Goal: Obtain resource: Download file/media

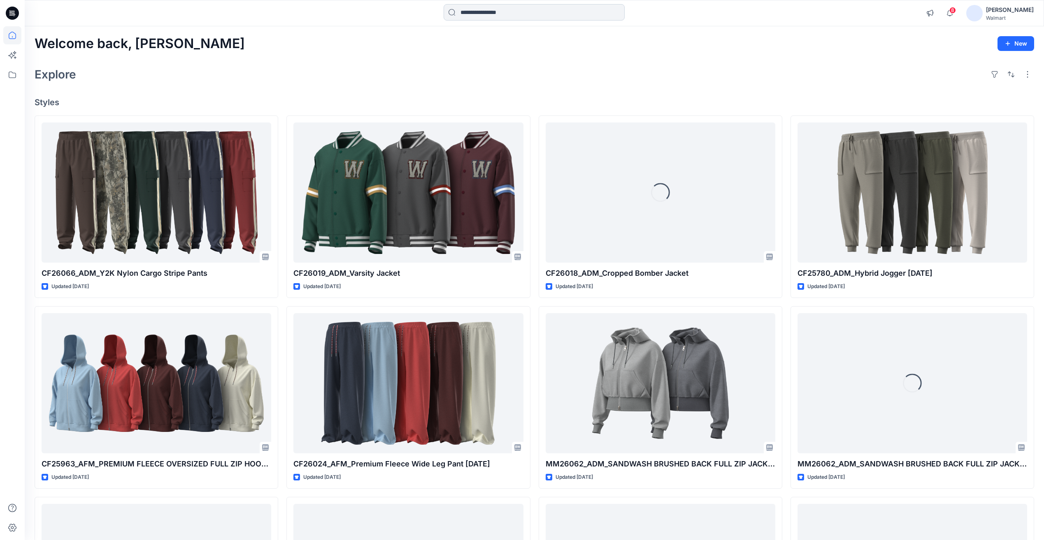
click at [493, 16] on input at bounding box center [533, 12] width 181 height 16
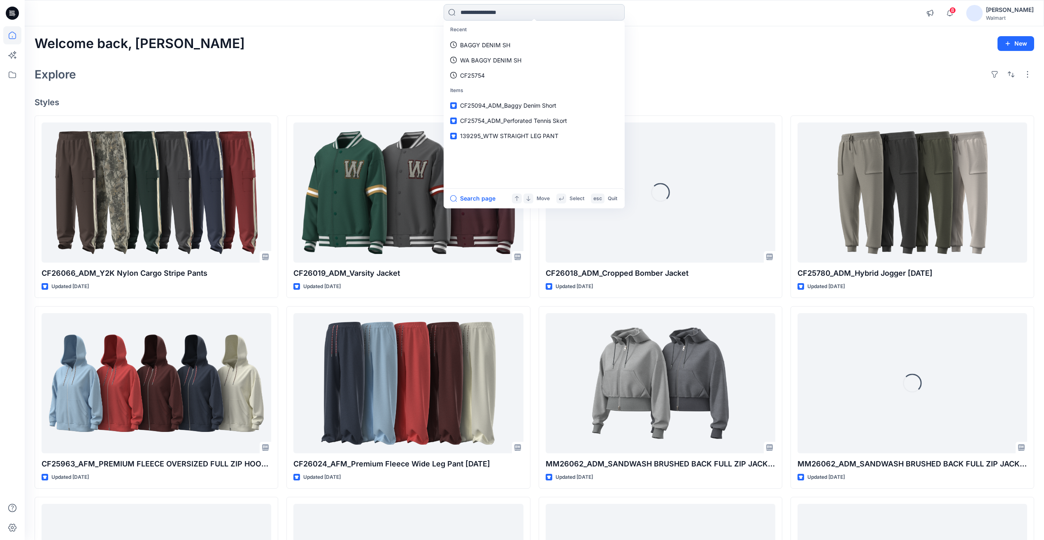
paste input "**********"
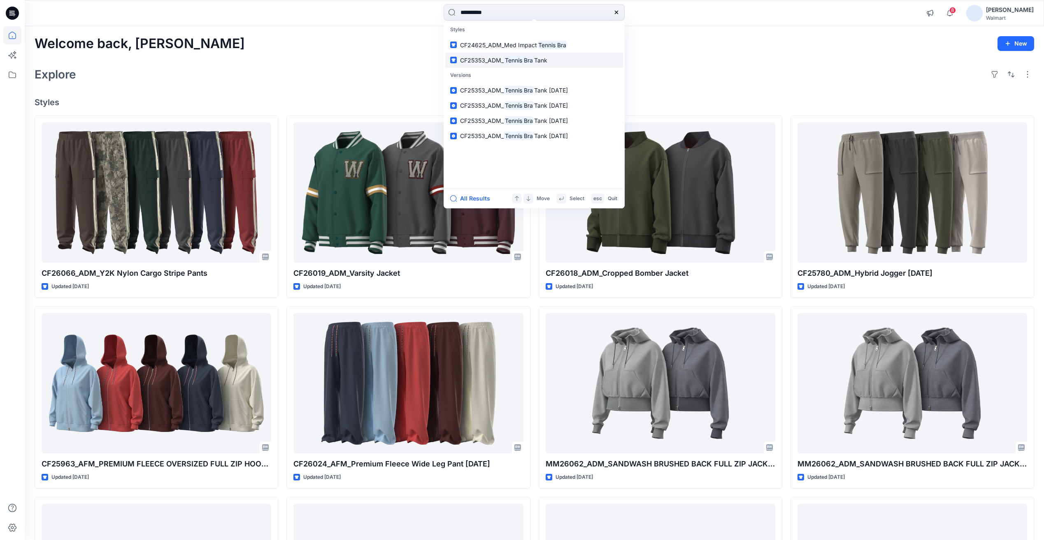
type input "**********"
click at [508, 61] on mark "Tennis Bra" at bounding box center [518, 60] width 30 height 9
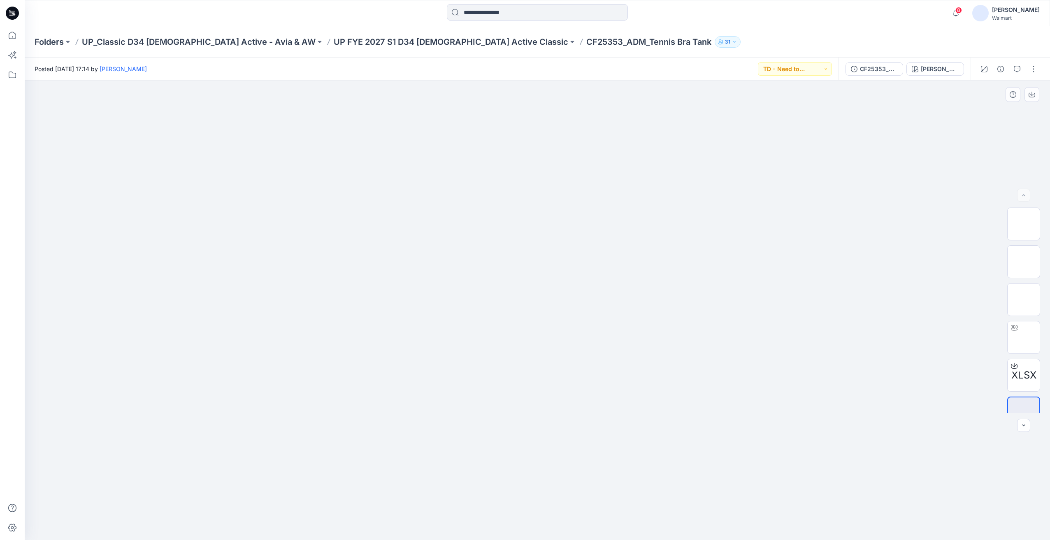
drag, startPoint x: 735, startPoint y: 409, endPoint x: 576, endPoint y: 427, distance: 160.3
click at [574, 187] on img at bounding box center [537, 187] width 411 height 0
click at [1023, 338] on img at bounding box center [1023, 338] width 0 height 0
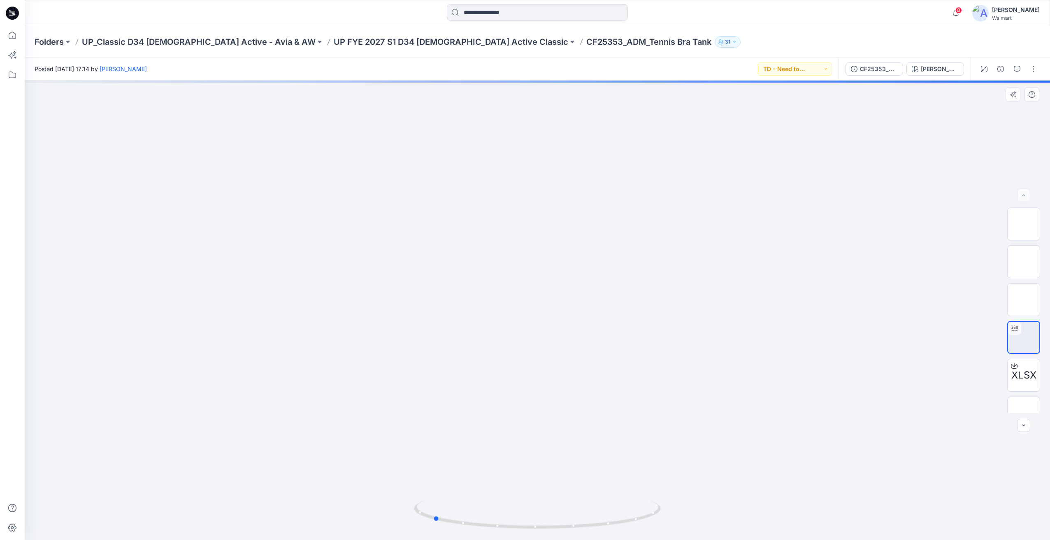
drag, startPoint x: 783, startPoint y: 411, endPoint x: 679, endPoint y: 411, distance: 104.5
click at [679, 411] on div at bounding box center [537, 311] width 1025 height 460
click at [877, 70] on div "CF25353_ADM_Tennis Bra Tank 03JUL25" at bounding box center [879, 69] width 38 height 9
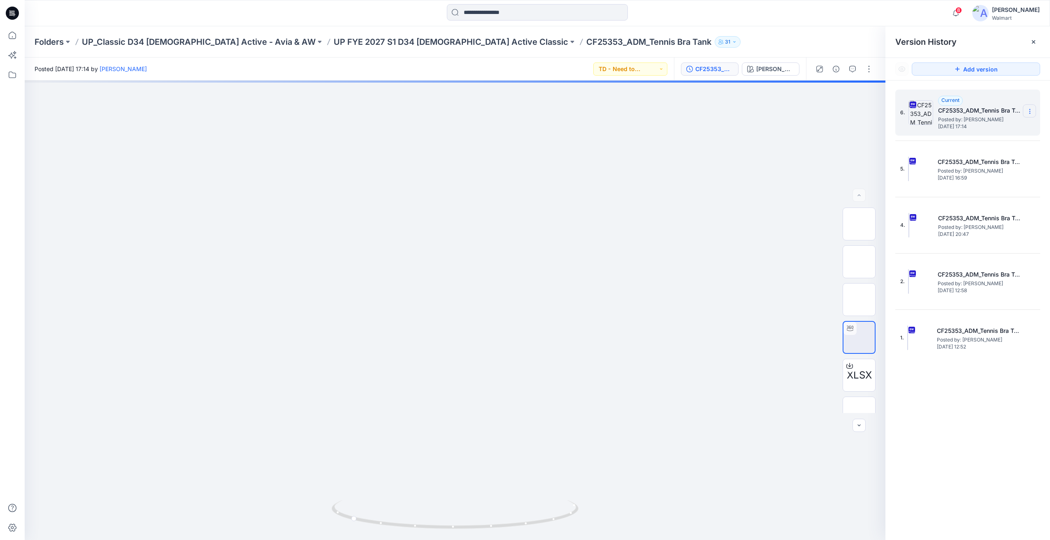
click at [1030, 113] on icon at bounding box center [1029, 111] width 7 height 7
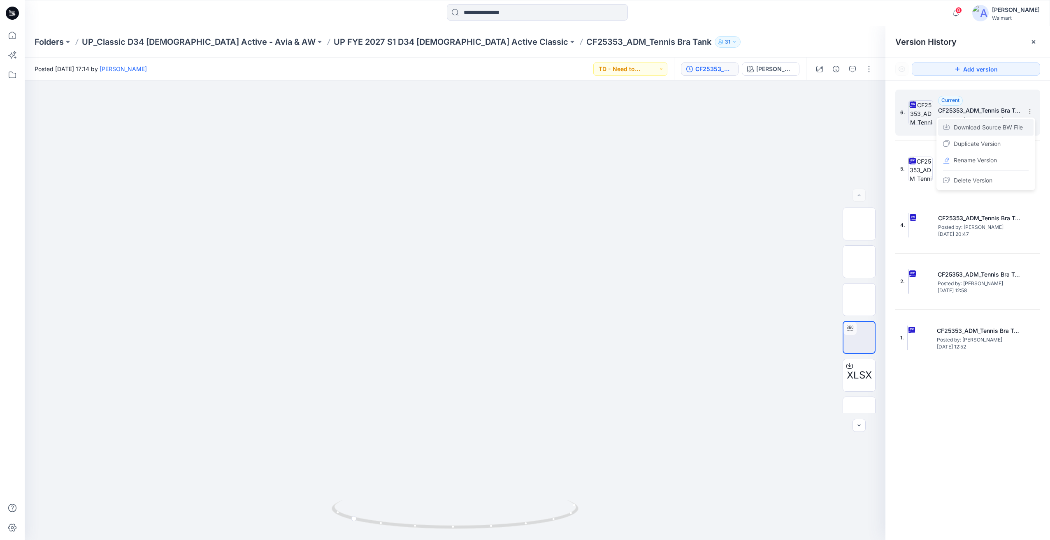
click at [976, 132] on span "Download Source BW File" at bounding box center [987, 128] width 69 height 10
drag, startPoint x: 485, startPoint y: 22, endPoint x: 488, endPoint y: 17, distance: 6.3
click at [485, 22] on div "8 Notifications Your style TS3636010002-DN MIDI SKIRT-Updated Size set 3D with …" at bounding box center [537, 13] width 1025 height 26
click at [488, 16] on input at bounding box center [537, 12] width 181 height 16
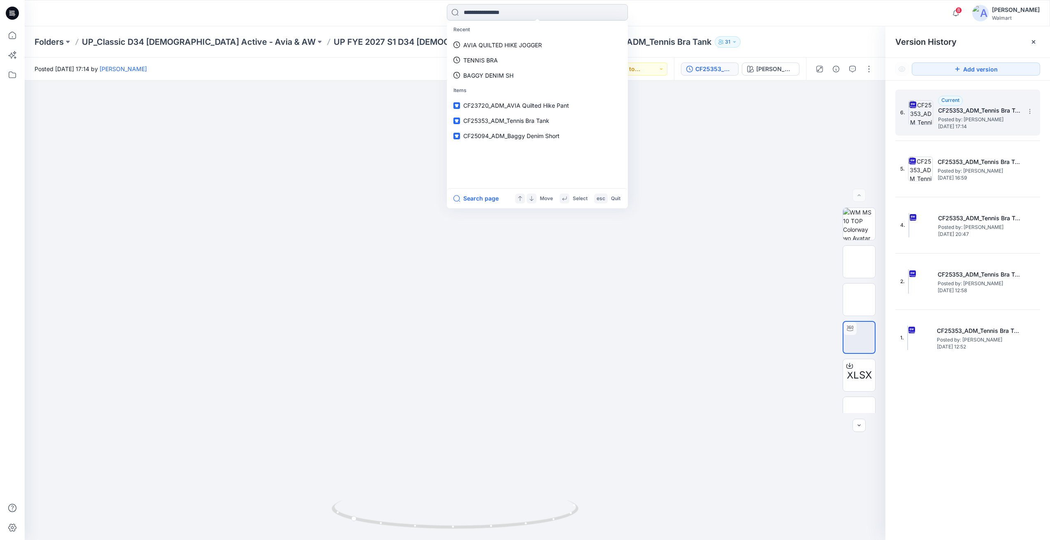
paste input "*******"
type input "*******"
click at [484, 202] on button "All Results" at bounding box center [475, 199] width 45 height 10
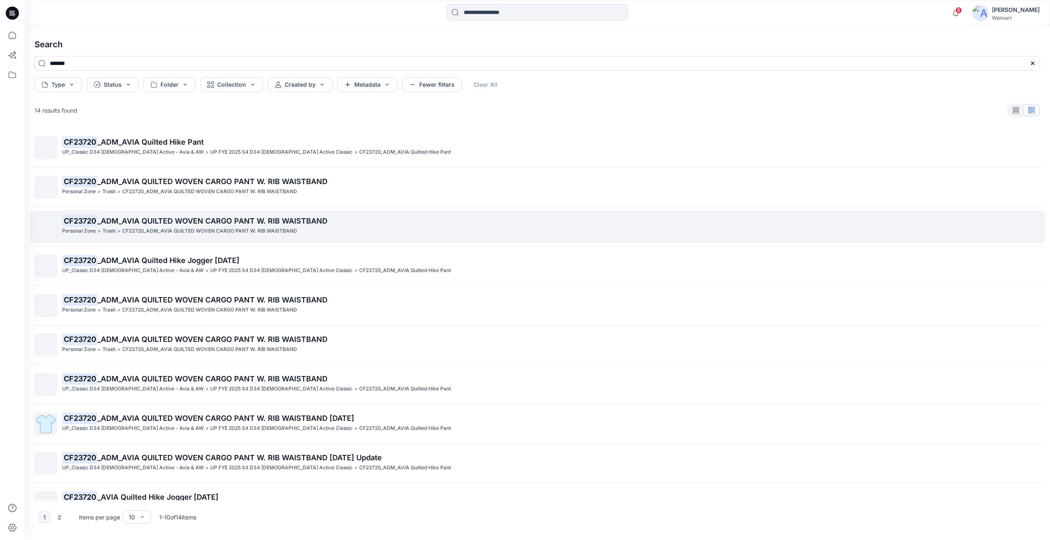
scroll to position [22, 0]
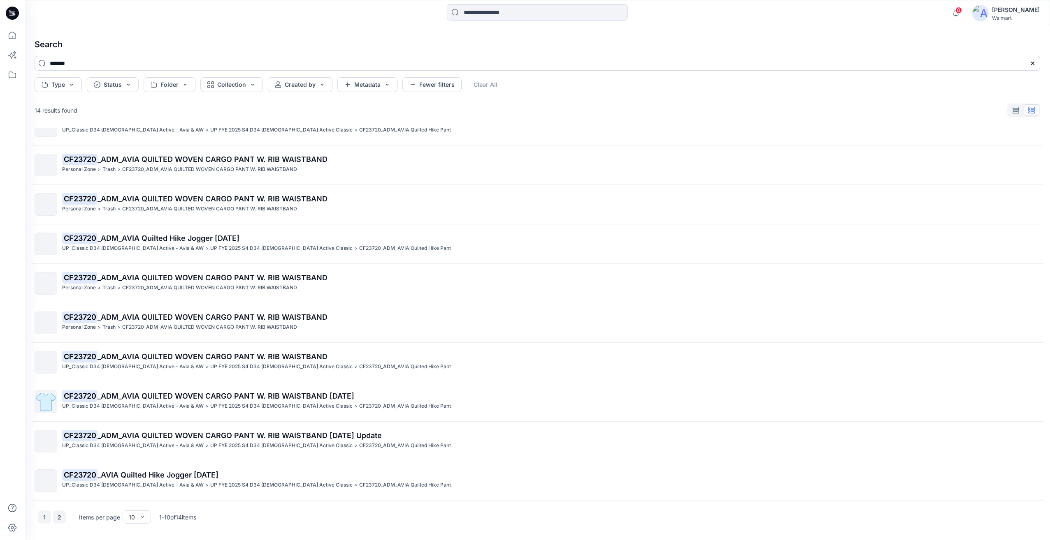
click at [63, 517] on button "2" at bounding box center [59, 517] width 13 height 13
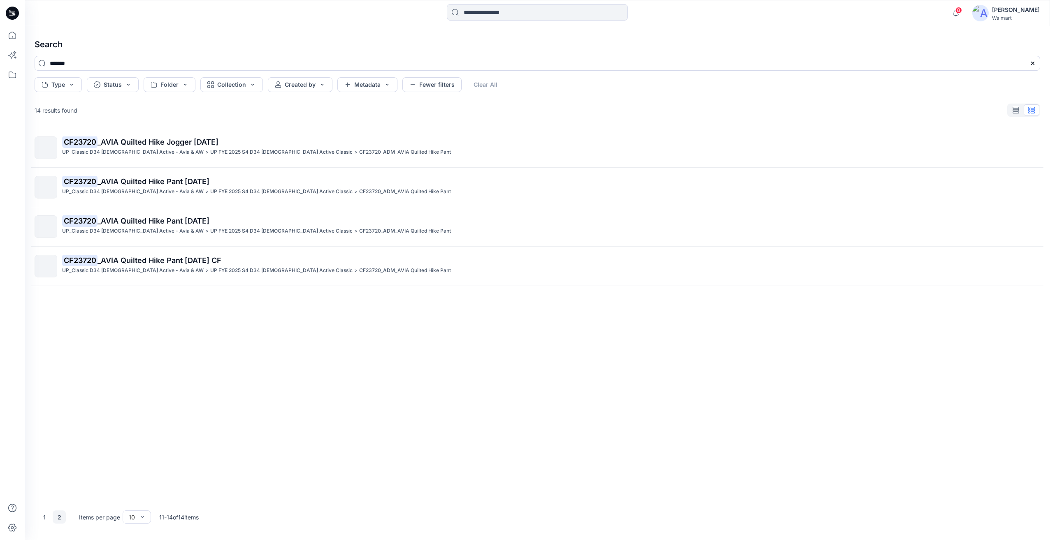
scroll to position [0, 0]
click at [63, 517] on button "2" at bounding box center [59, 517] width 13 height 13
click at [46, 522] on button "1" at bounding box center [44, 517] width 13 height 13
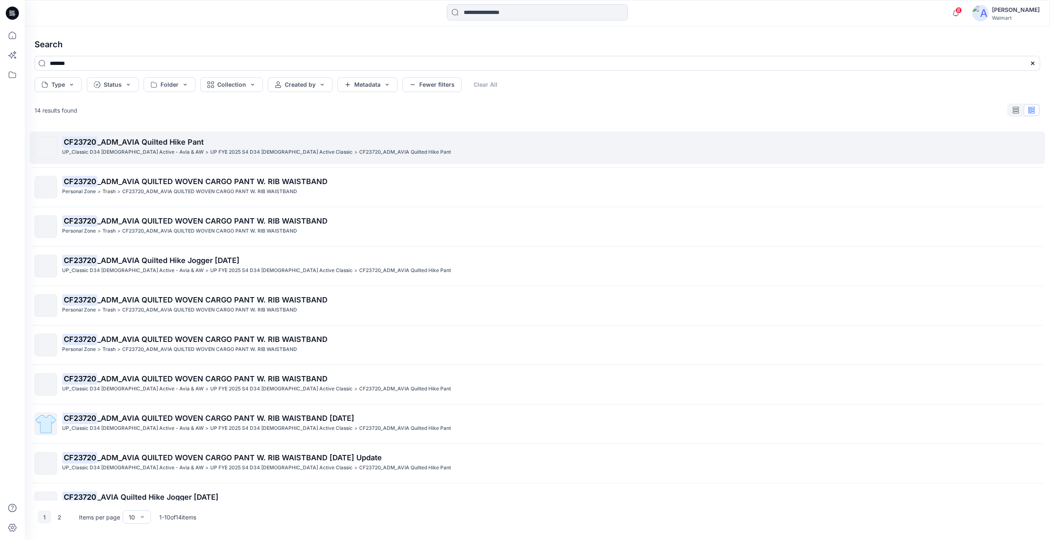
click at [130, 155] on p "UP_Classic D34 Ladies Active - Avia & AW" at bounding box center [133, 152] width 142 height 9
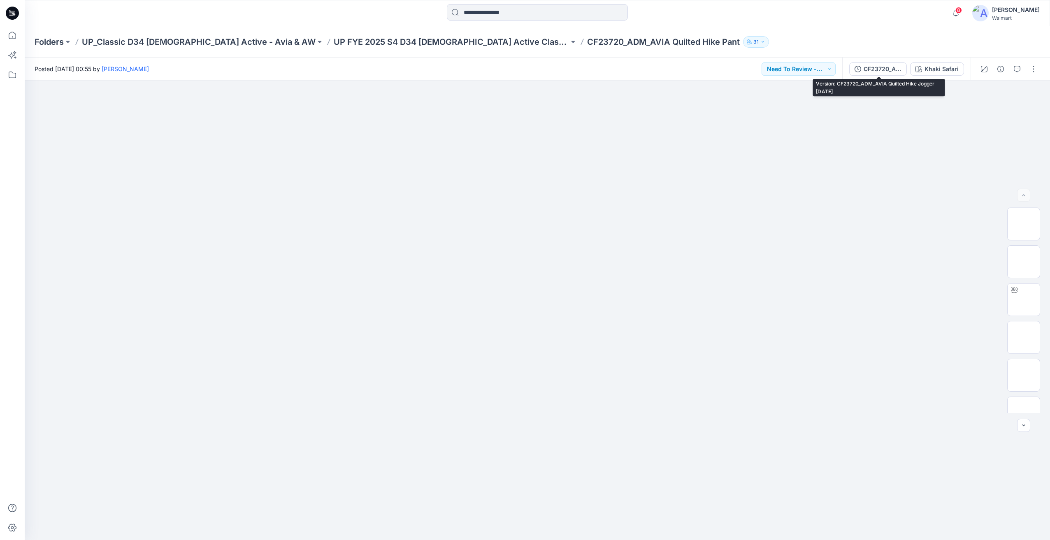
drag, startPoint x: 892, startPoint y: 68, endPoint x: 888, endPoint y: 72, distance: 5.8
click at [891, 69] on div "CF23720_ADM_AVIA Quilted Hike Jogger 21MAR24" at bounding box center [882, 69] width 38 height 9
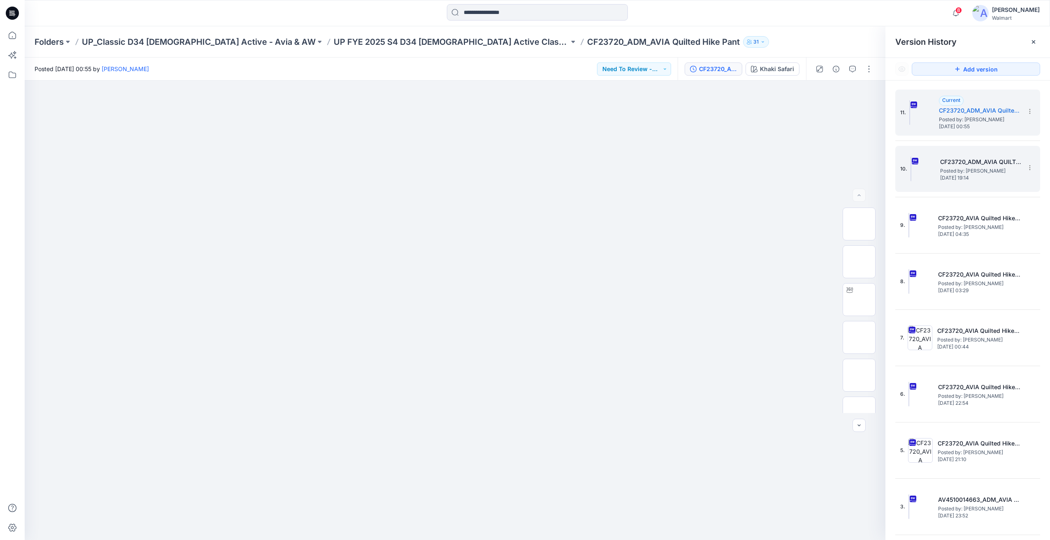
click at [980, 170] on span "Posted by: Chantal Blommerde" at bounding box center [981, 171] width 82 height 8
click at [976, 128] on span "Friday, March 22, 2024 00:55" at bounding box center [980, 127] width 82 height 6
click at [975, 161] on h5 "CF23720_ADM_AVIA QUILTED WOVEN CARGO PANT W. RIB WAISTBAND 13MAR24 Update" at bounding box center [981, 162] width 82 height 10
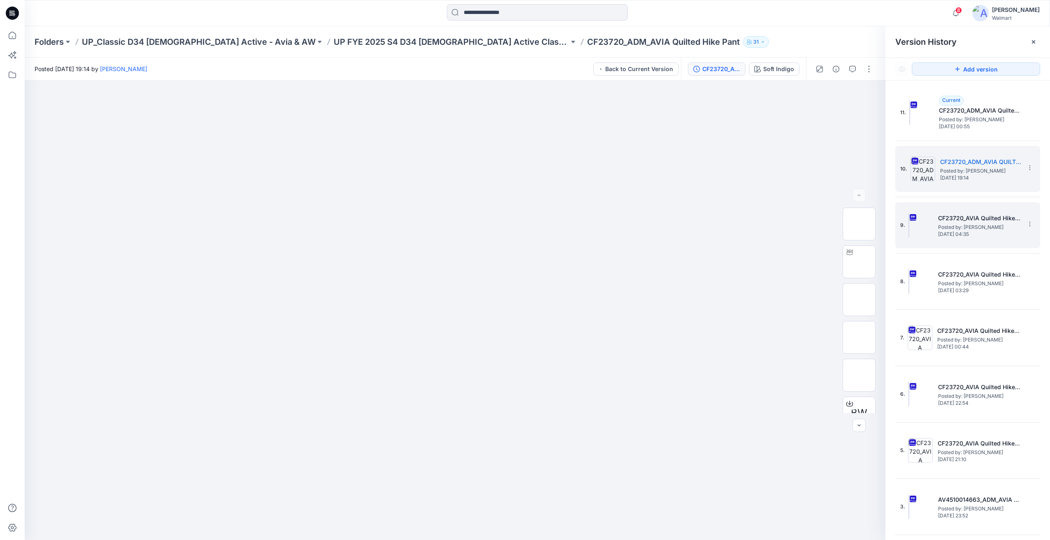
click at [974, 238] on div "9. CF23720_AVIA Quilted Hike Pant 01MAR24 Posted by: Chantal Blommerde Saturday…" at bounding box center [961, 225] width 123 height 39
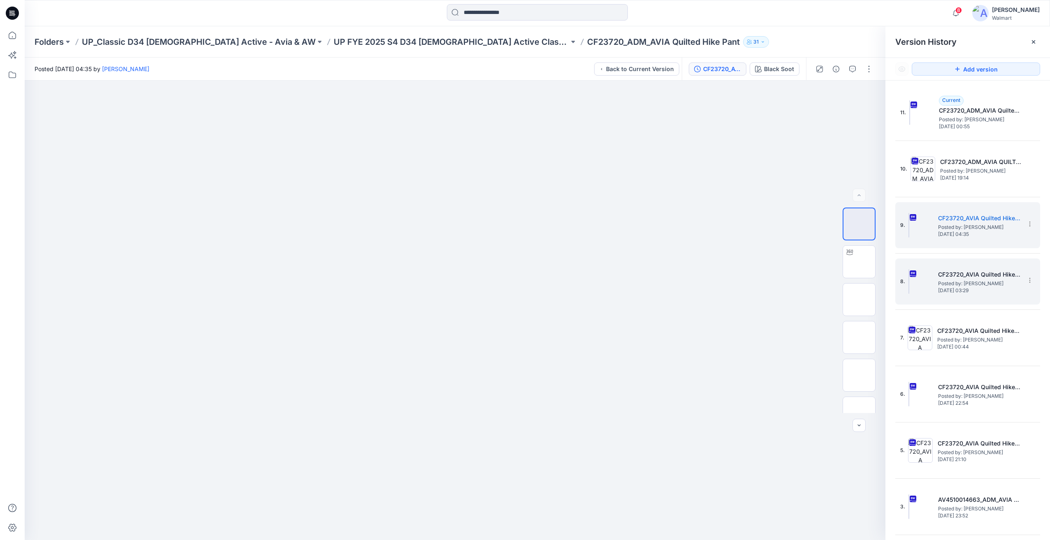
click at [964, 297] on div "8. CF23720_AVIA Quilted Hike Pant 22FEB24 Posted by: Chantal Blommerde Monday, …" at bounding box center [961, 281] width 123 height 39
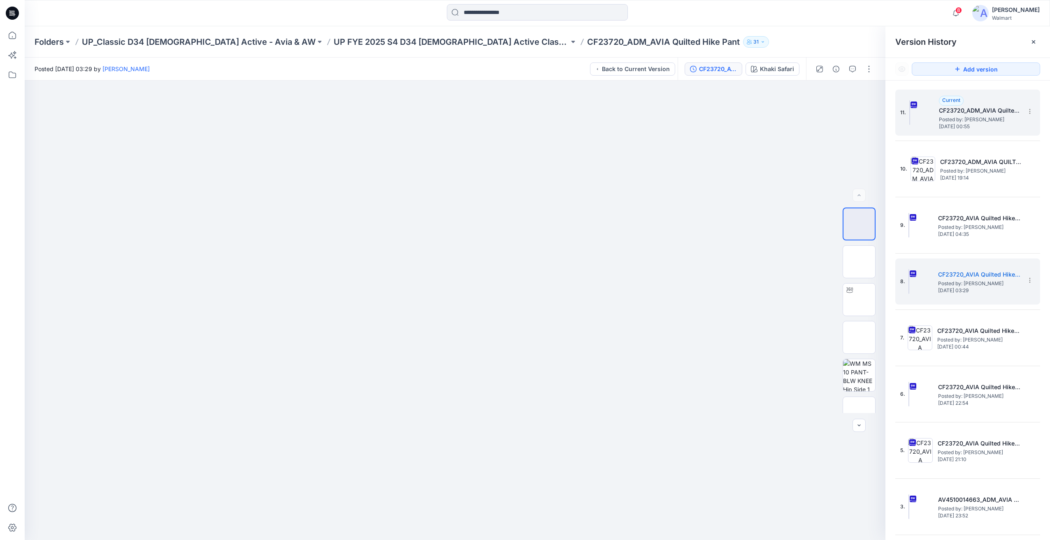
click at [992, 101] on div "Current CF23720_ADM_AVIA Quilted Hike Jogger 21MAR24 Posted by: Chantal Blommer…" at bounding box center [980, 113] width 82 height 34
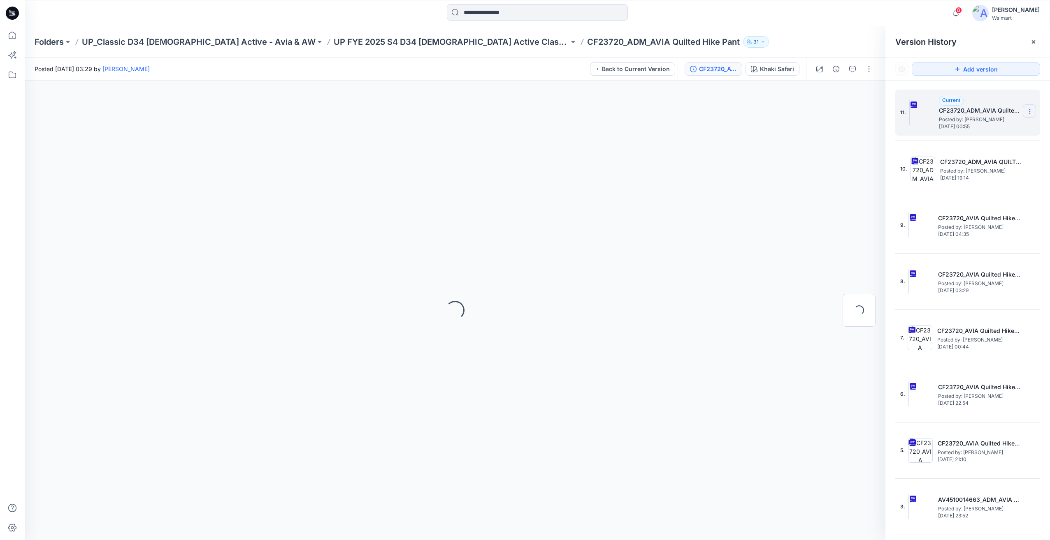
click at [1024, 116] on section at bounding box center [1029, 110] width 13 height 13
click at [1026, 110] on icon at bounding box center [1029, 111] width 7 height 7
click at [1006, 131] on span "Download Source BW File" at bounding box center [987, 128] width 69 height 10
click at [1029, 170] on icon at bounding box center [1029, 169] width 0 height 0
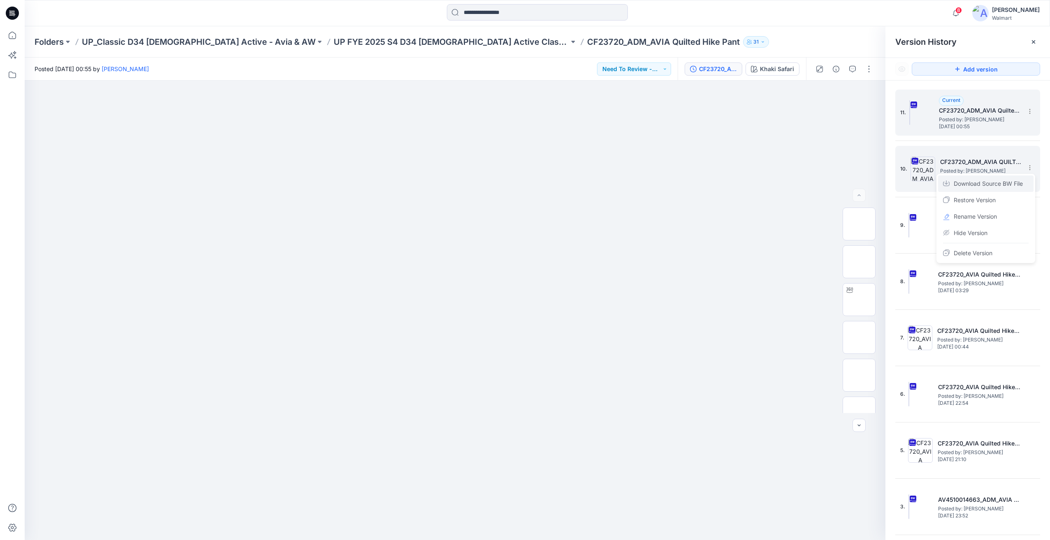
click at [979, 183] on span "Download Source BW File" at bounding box center [987, 184] width 69 height 10
click at [978, 241] on div "9. CF23720_AVIA Quilted Hike Pant 01MAR24 Posted by: Chantal Blommerde Saturday…" at bounding box center [961, 225] width 123 height 39
click at [1026, 223] on icon at bounding box center [1029, 224] width 7 height 7
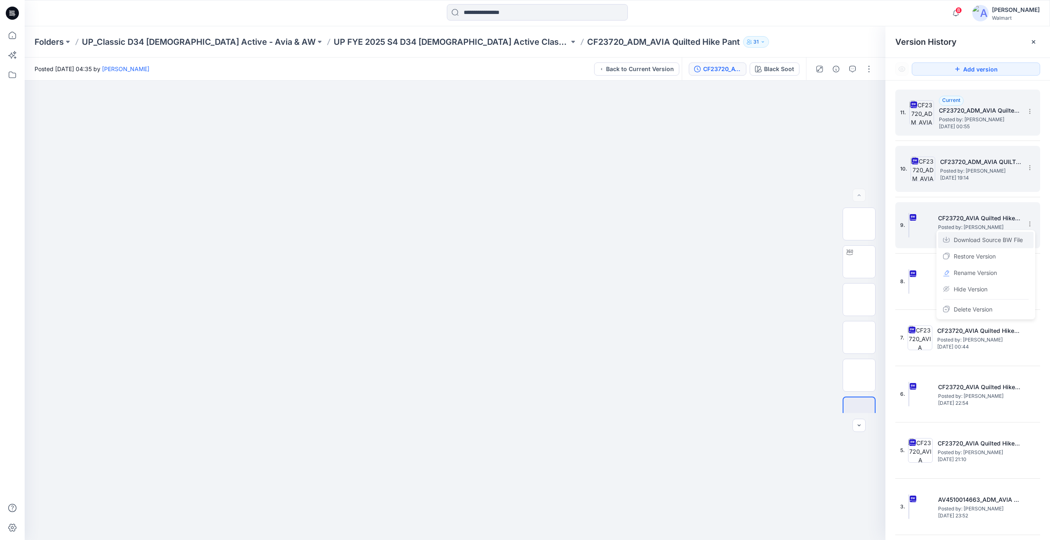
click at [981, 241] on span "Download Source BW File" at bounding box center [987, 240] width 69 height 10
click at [1001, 111] on h5 "CF23720_ADM_AVIA Quilted Hike Jogger 21MAR24" at bounding box center [980, 111] width 82 height 10
click at [1026, 112] on icon at bounding box center [1029, 111] width 7 height 7
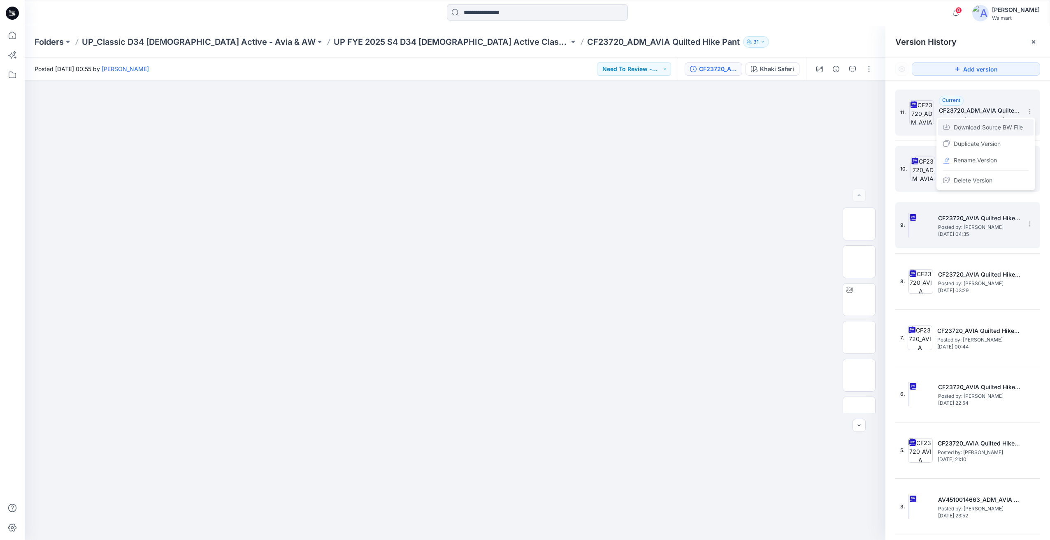
click at [974, 131] on span "Download Source BW File" at bounding box center [987, 128] width 69 height 10
click at [1012, 117] on span "Posted by: Chantal Blommerde" at bounding box center [980, 120] width 82 height 8
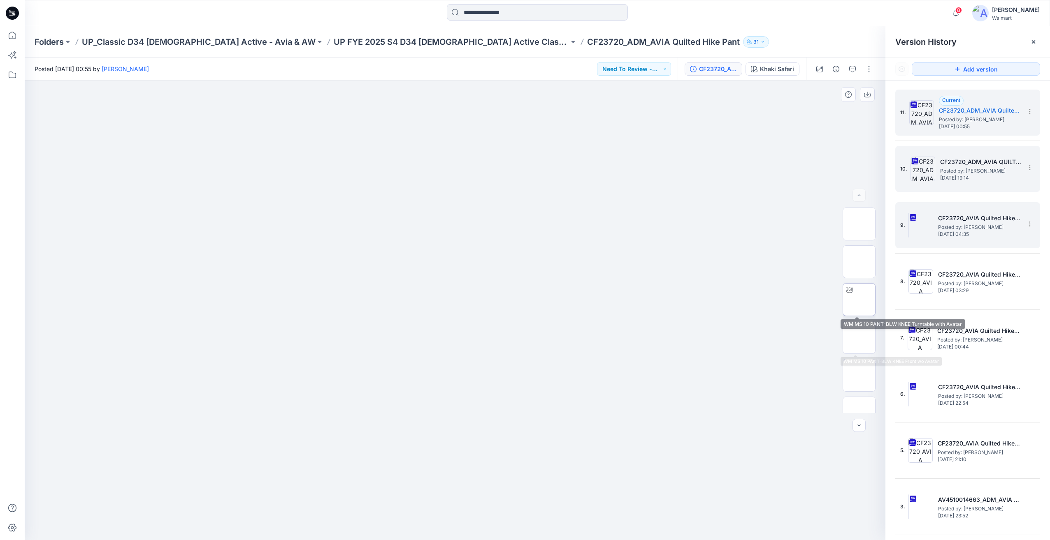
click at [853, 295] on div at bounding box center [849, 290] width 13 height 13
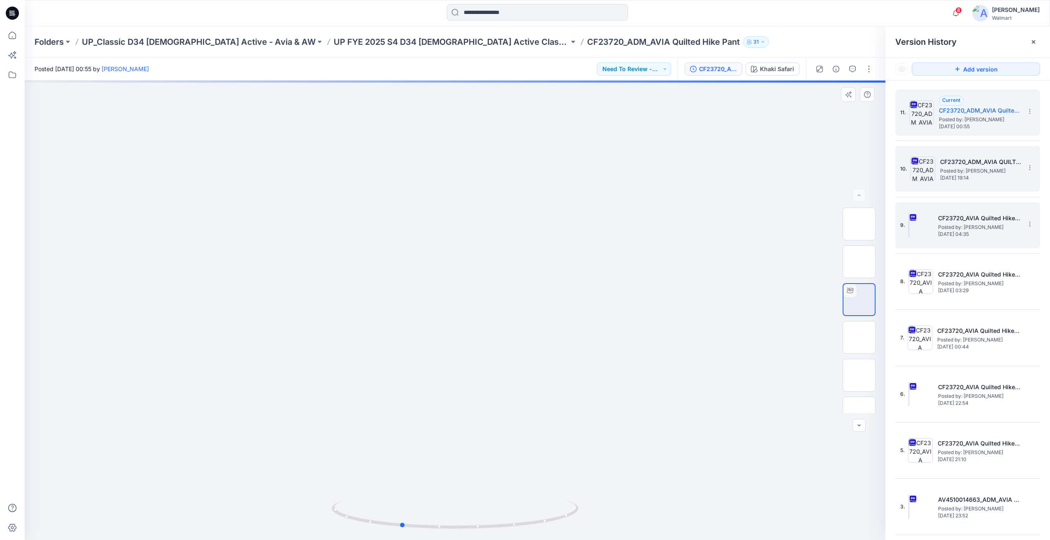
drag, startPoint x: 712, startPoint y: 374, endPoint x: 658, endPoint y: 380, distance: 54.6
click at [658, 380] on div at bounding box center [455, 311] width 861 height 460
drag, startPoint x: 495, startPoint y: 421, endPoint x: 561, endPoint y: 416, distance: 65.6
click at [561, 416] on div at bounding box center [455, 311] width 861 height 460
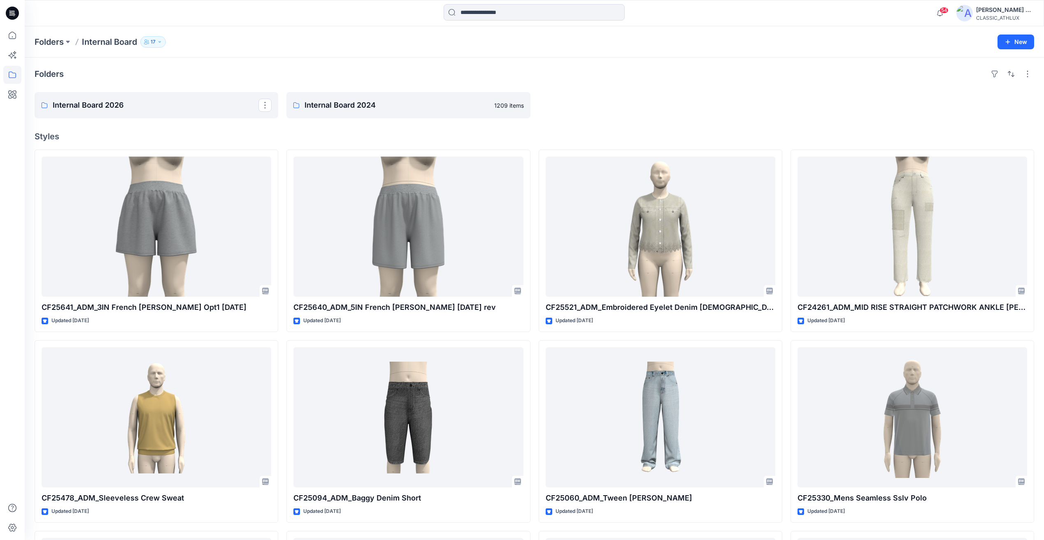
click at [140, 102] on p "Internal Board 2026" at bounding box center [156, 106] width 206 height 12
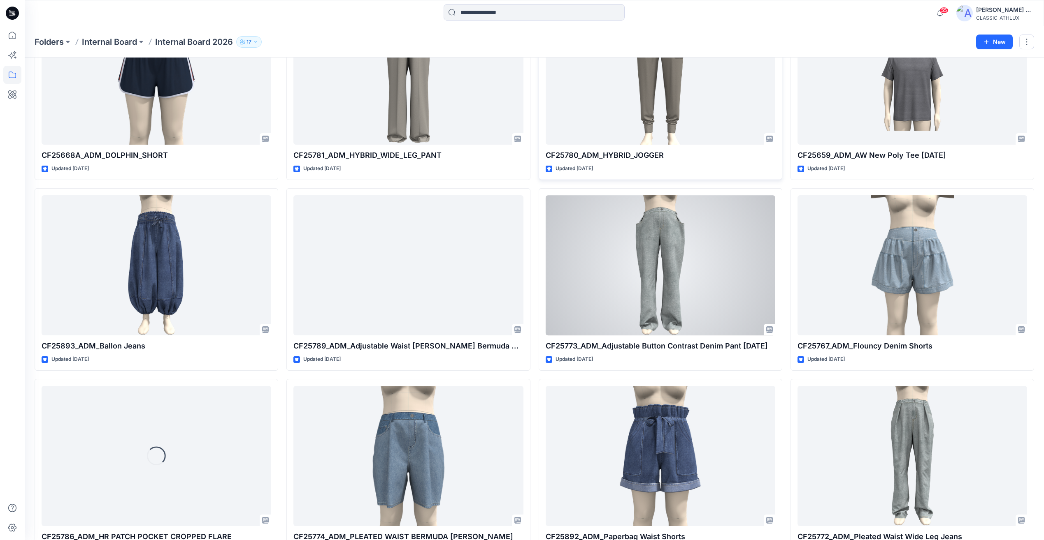
scroll to position [10359, 0]
